Goal: Information Seeking & Learning: Learn about a topic

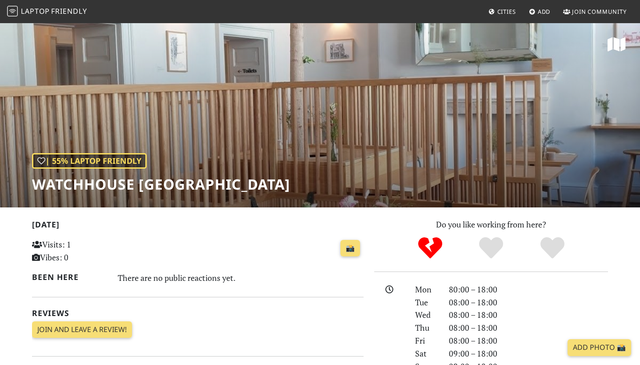
click at [54, 11] on span "Friendly" at bounding box center [69, 11] width 36 height 10
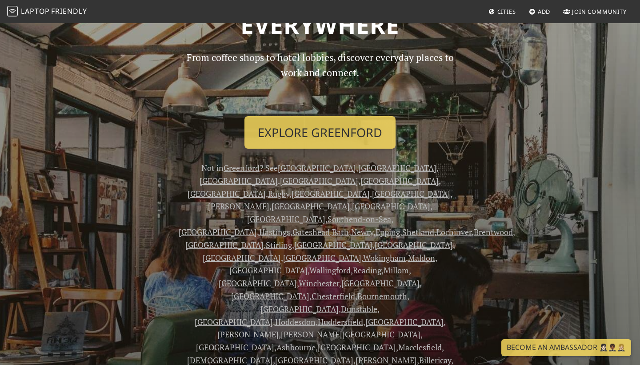
scroll to position [77, 0]
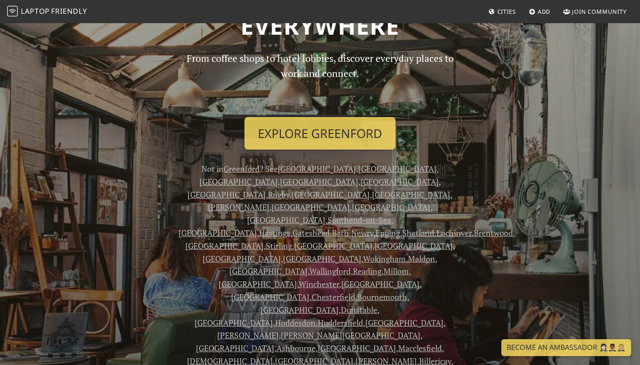
click at [358, 165] on link "[GEOGRAPHIC_DATA]" at bounding box center [397, 168] width 78 height 11
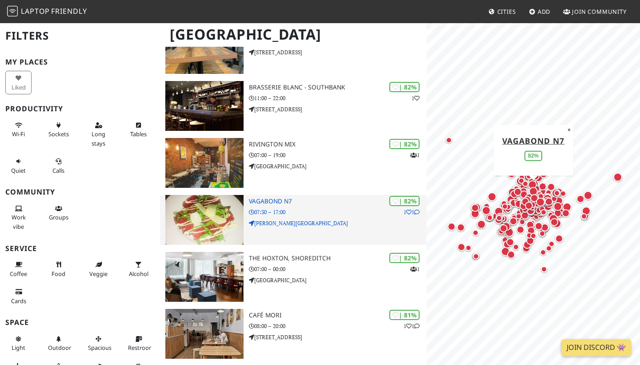
scroll to position [2794, 0]
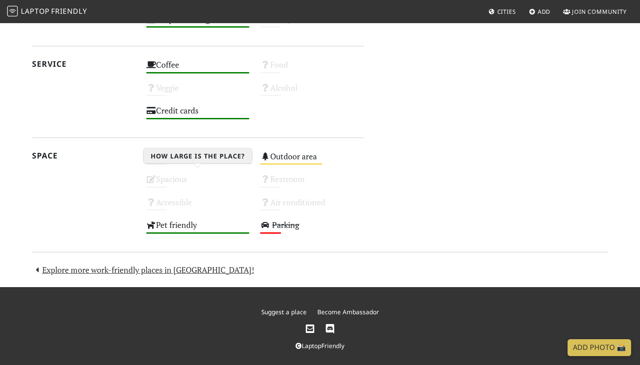
scroll to position [551, 0]
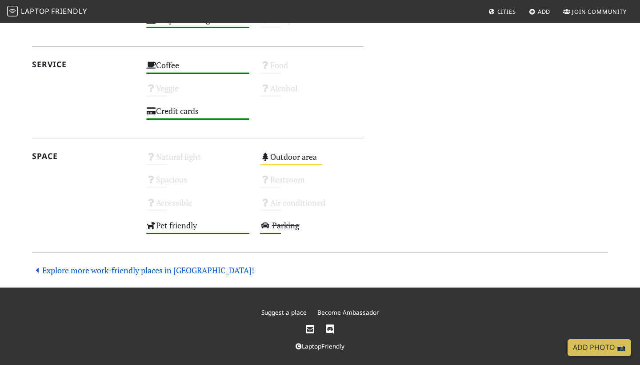
click at [184, 265] on link "Explore more work-friendly places in [GEOGRAPHIC_DATA]!" at bounding box center [143, 270] width 222 height 11
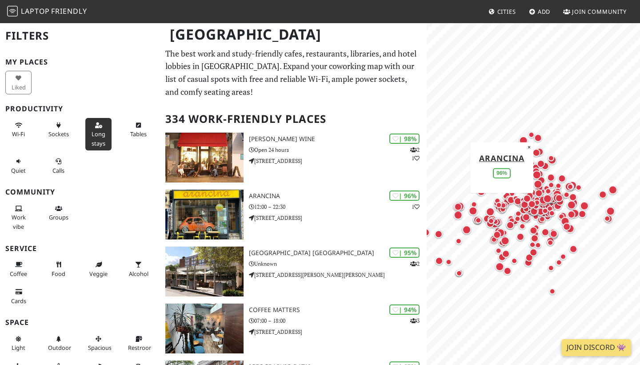
scroll to position [14, 0]
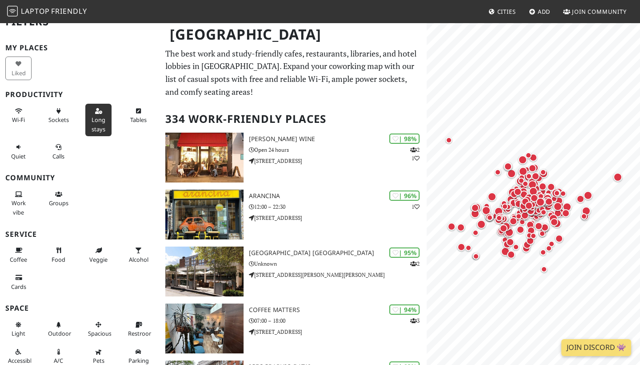
click at [101, 120] on span "Long stays" at bounding box center [99, 124] width 14 height 17
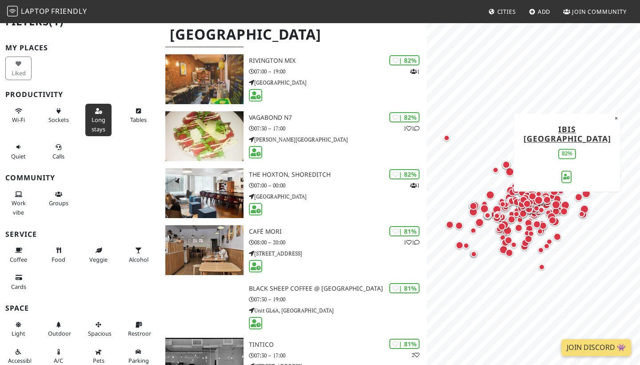
scroll to position [2196, 0]
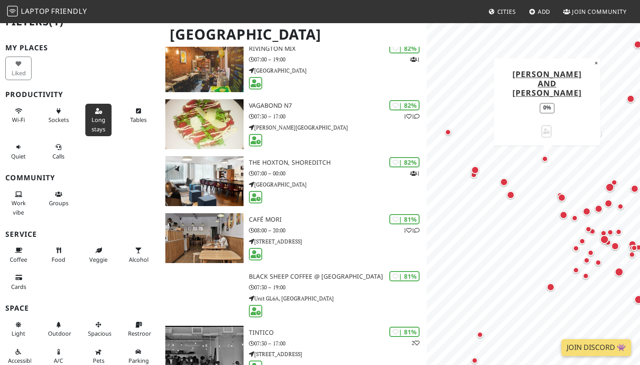
click at [545, 160] on div "Map marker" at bounding box center [545, 159] width 6 height 6
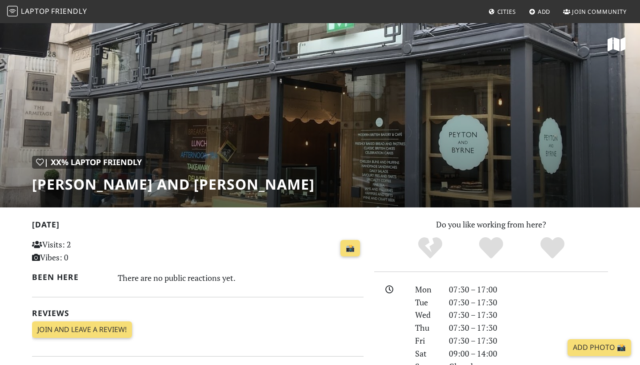
click at [72, 13] on span "Friendly" at bounding box center [69, 11] width 36 height 10
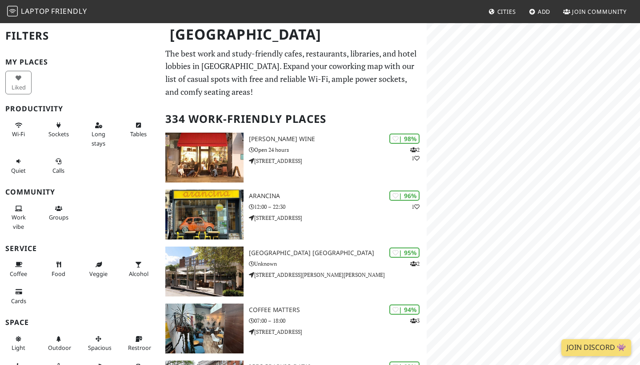
scroll to position [2196, 0]
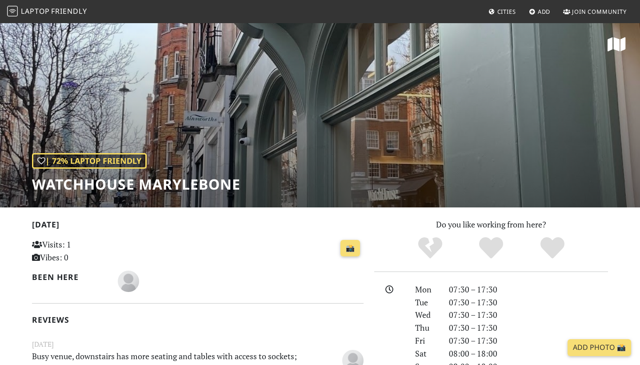
scroll to position [551, 0]
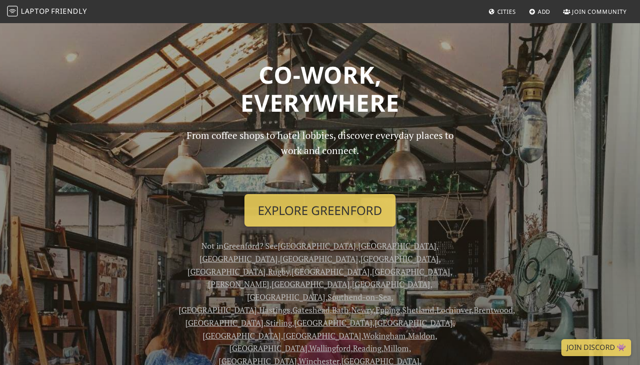
scroll to position [77, 0]
